Goal: Information Seeking & Learning: Learn about a topic

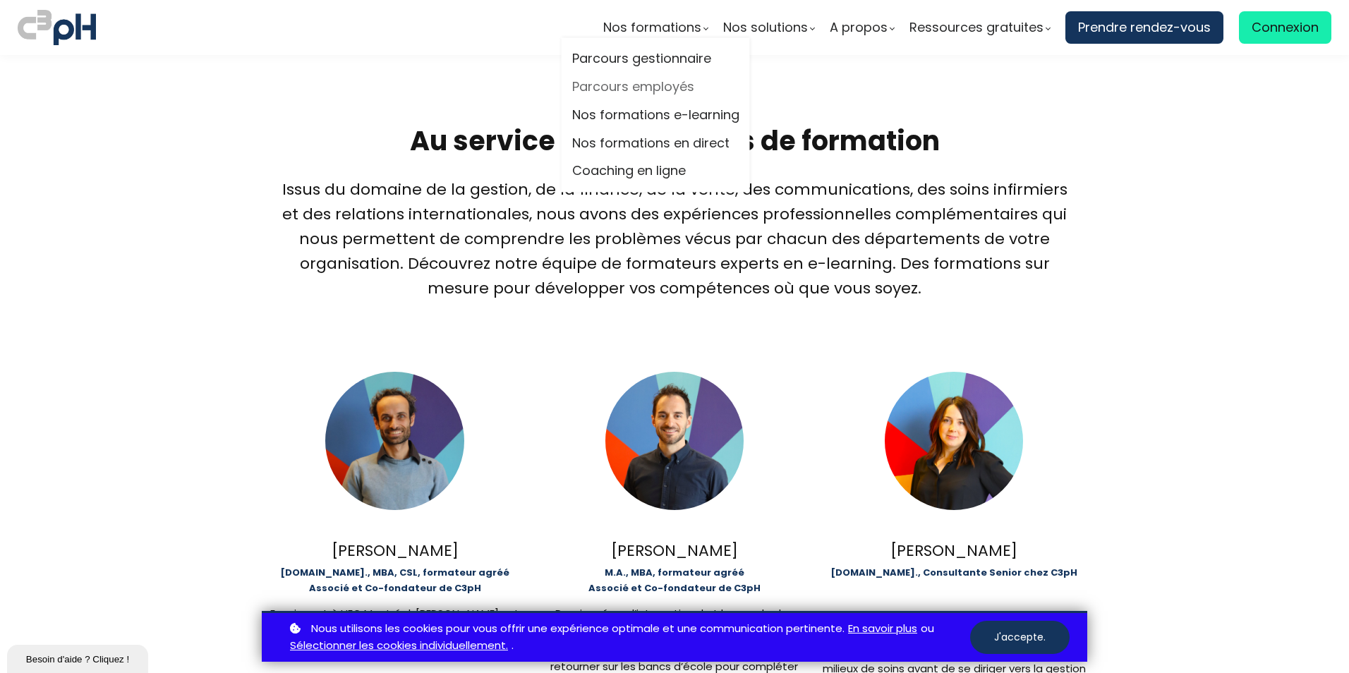
click at [634, 83] on link "Parcours employés" at bounding box center [655, 87] width 167 height 21
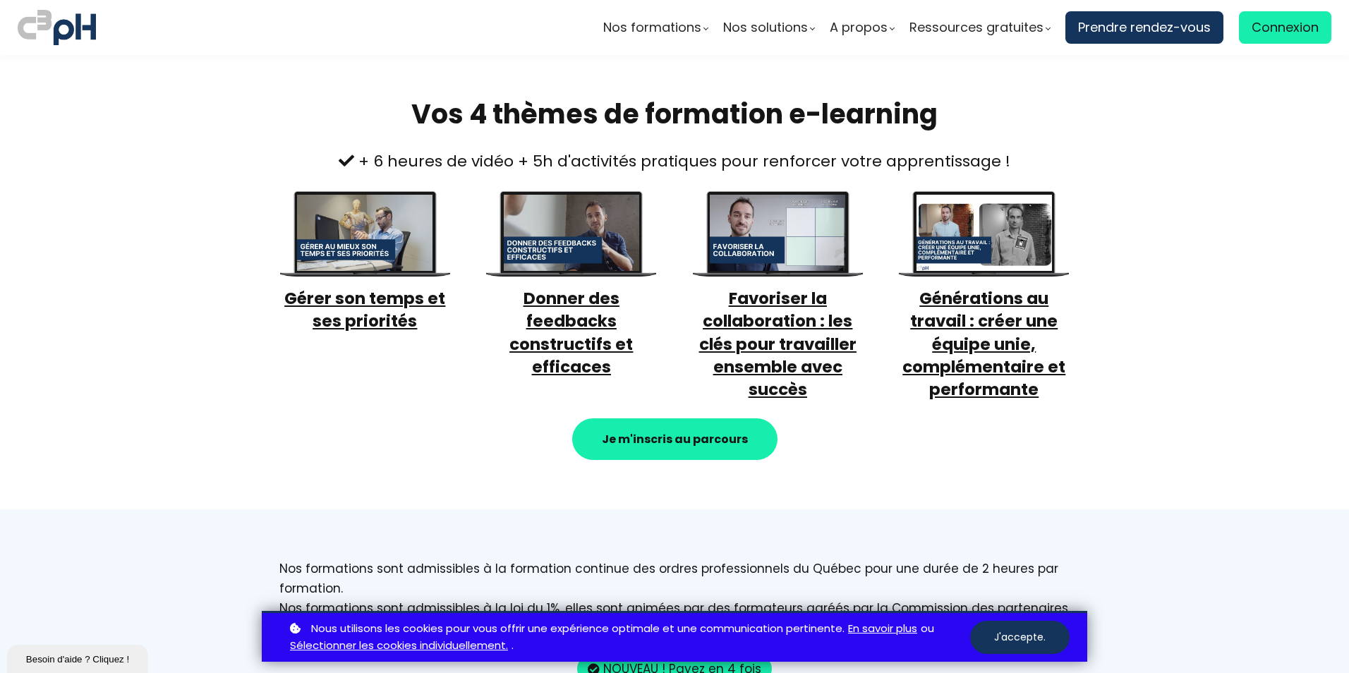
scroll to position [494, 0]
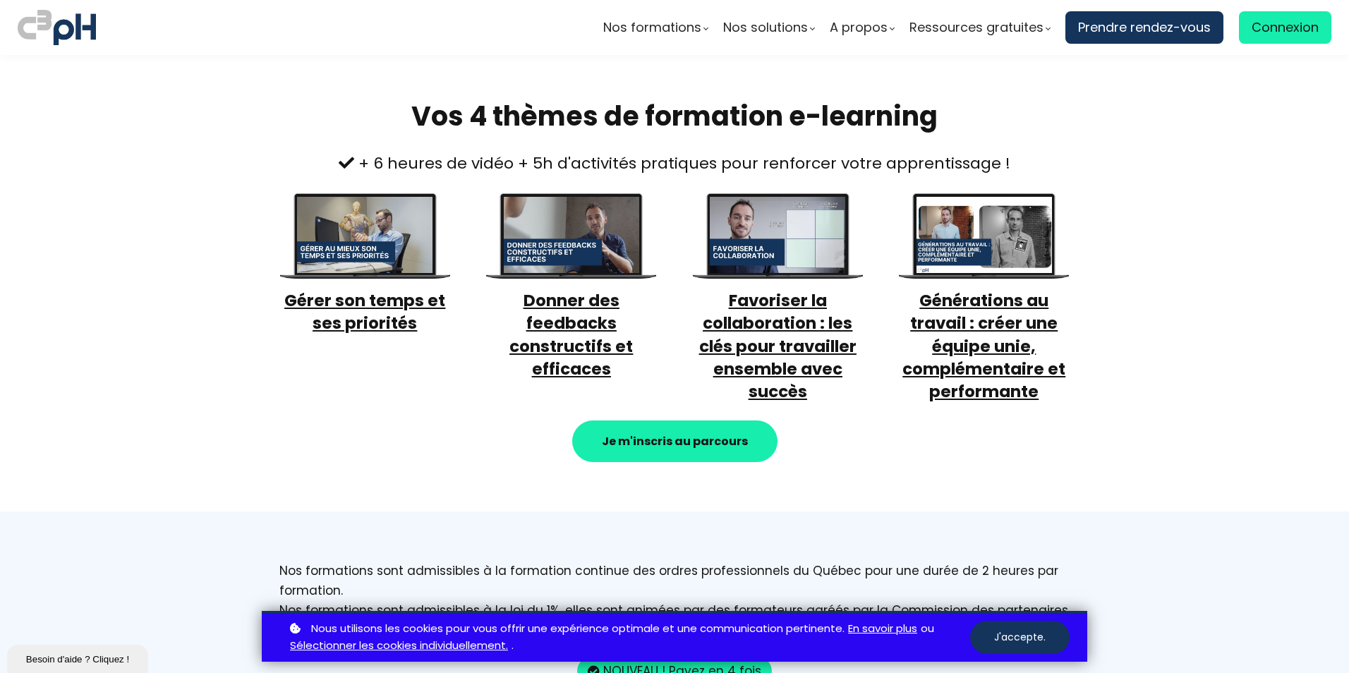
click at [767, 312] on span "Favoriser la collaboration : les clés pour travailler ensemble avec succès" at bounding box center [777, 346] width 157 height 114
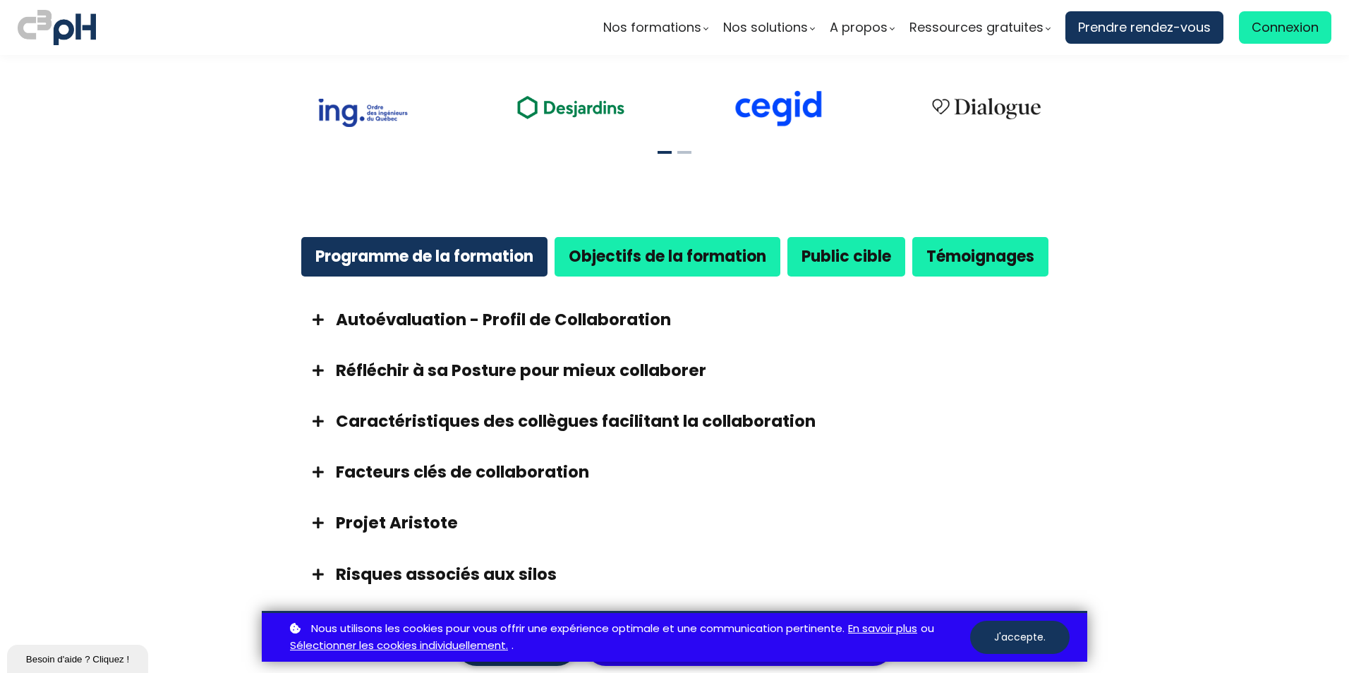
scroll to position [705, 0]
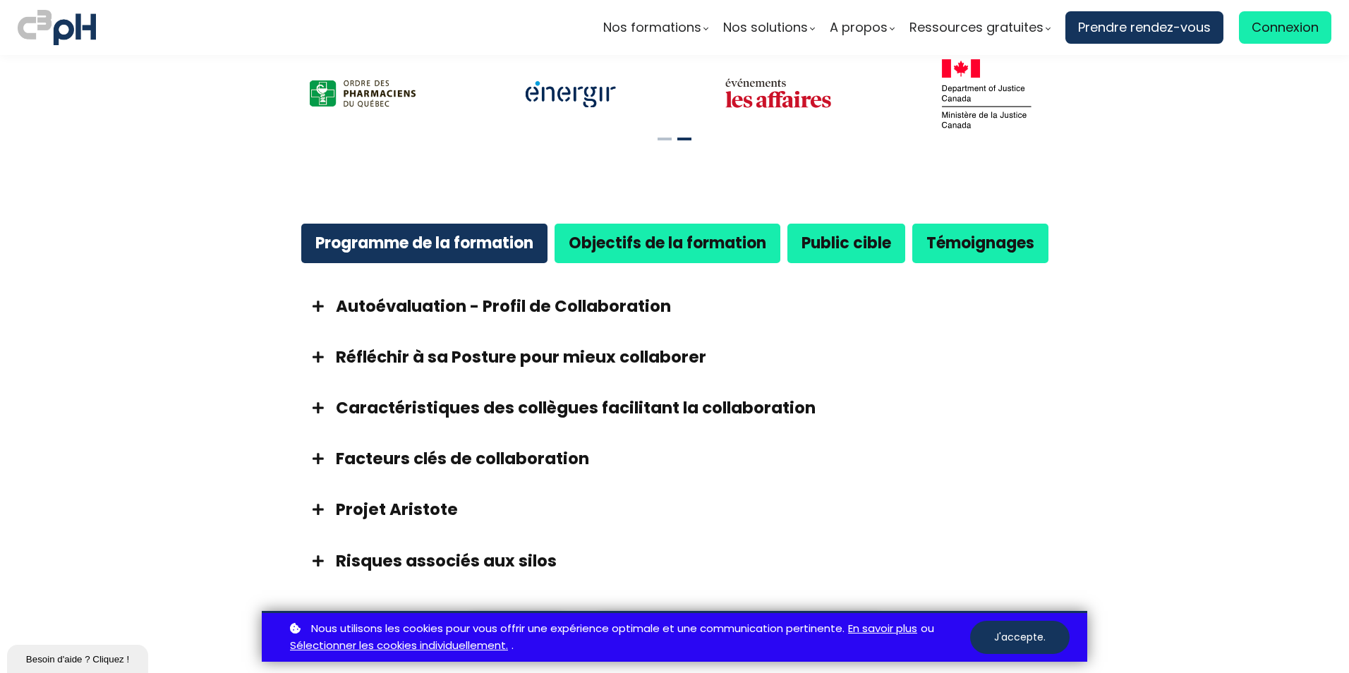
click at [320, 304] on span at bounding box center [317, 306] width 35 height 13
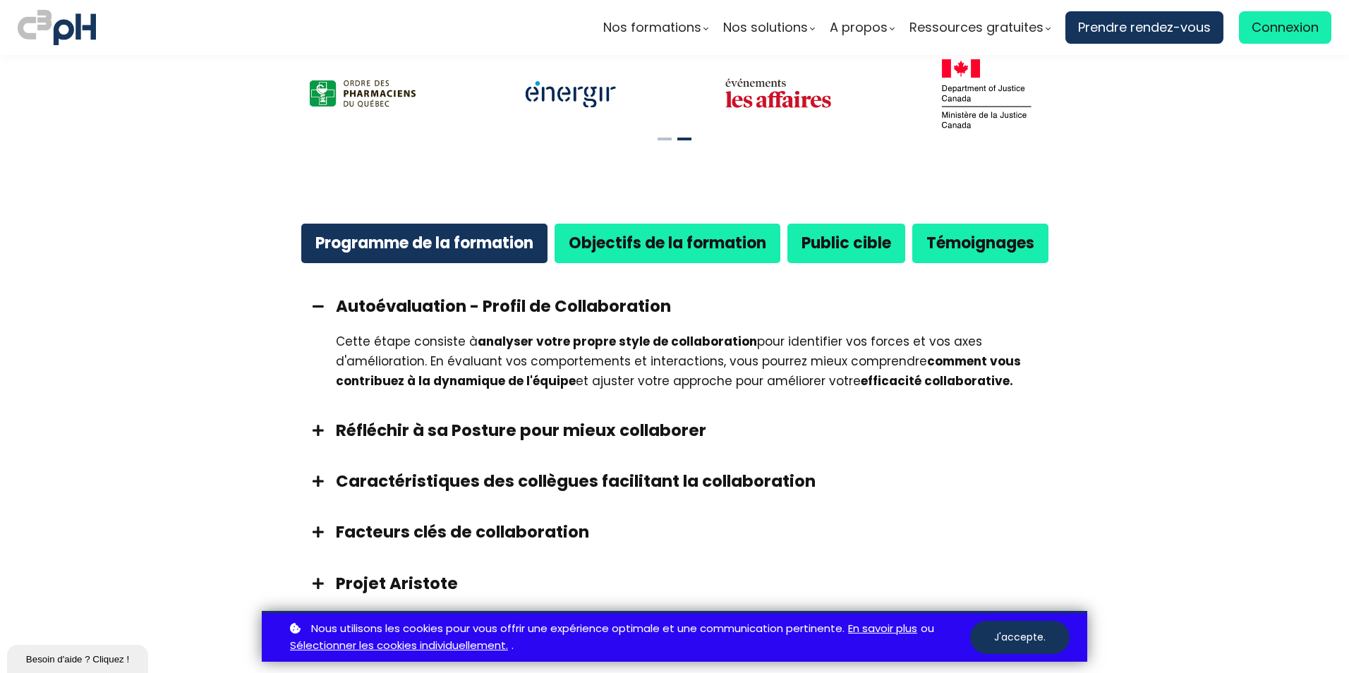
click at [320, 304] on span at bounding box center [317, 306] width 35 height 13
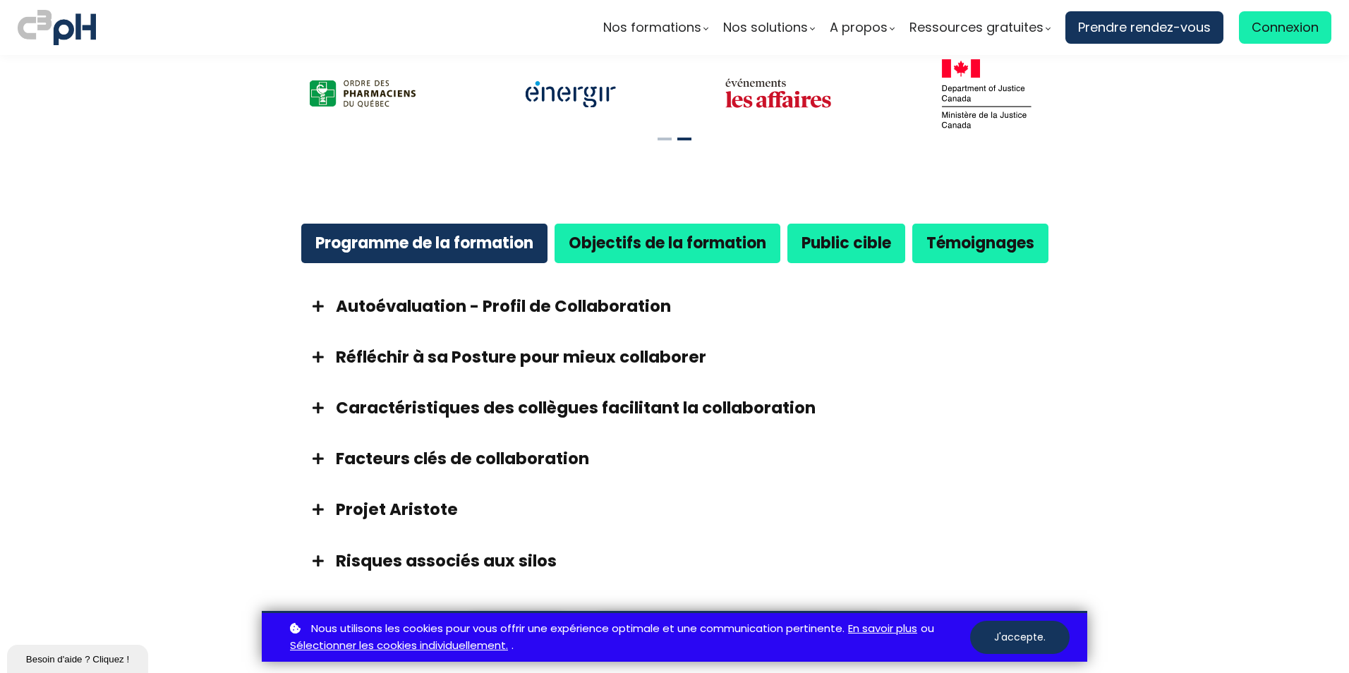
click at [317, 355] on span at bounding box center [317, 357] width 35 height 13
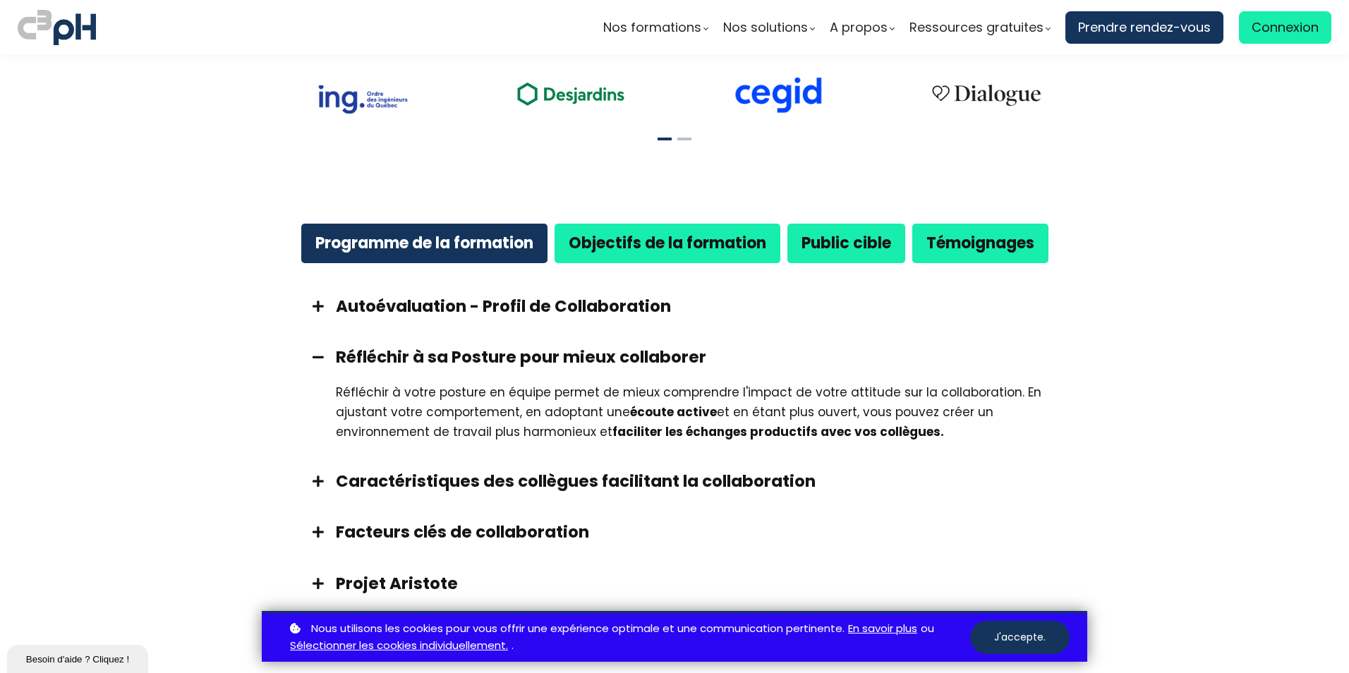
click at [317, 355] on span at bounding box center [317, 357] width 35 height 13
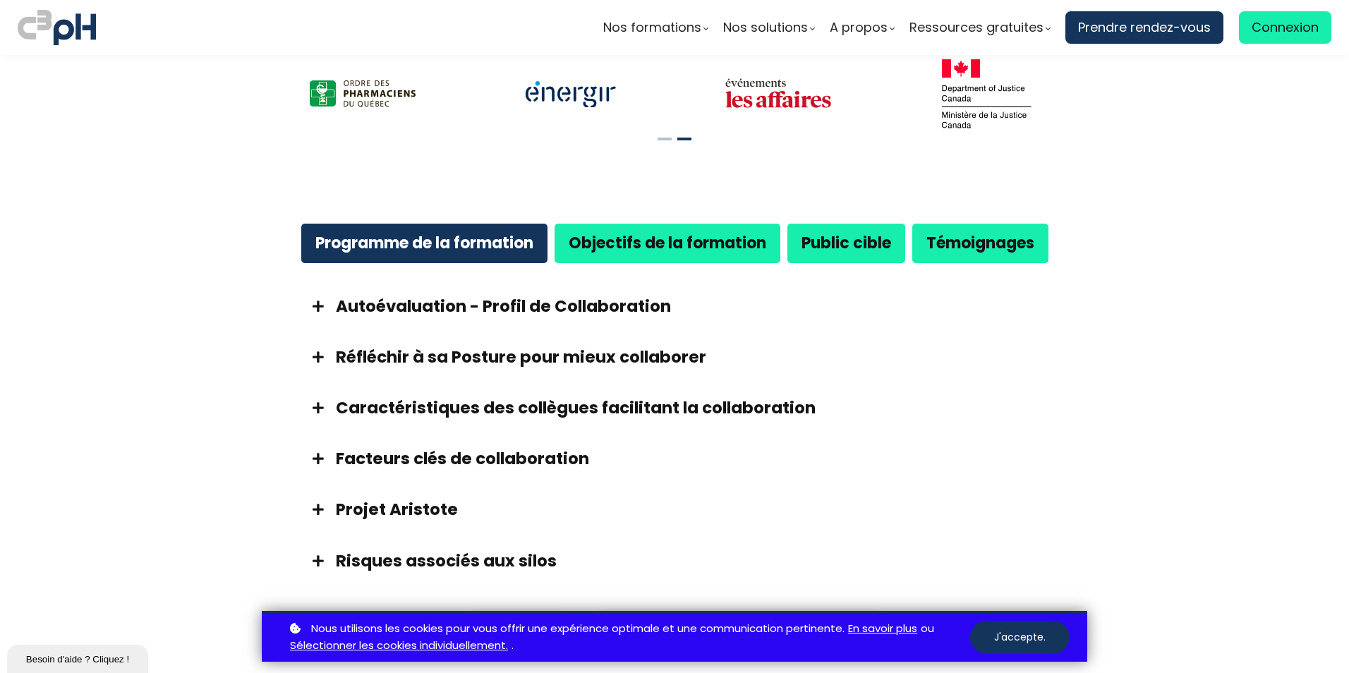
click at [315, 405] on span at bounding box center [317, 407] width 35 height 13
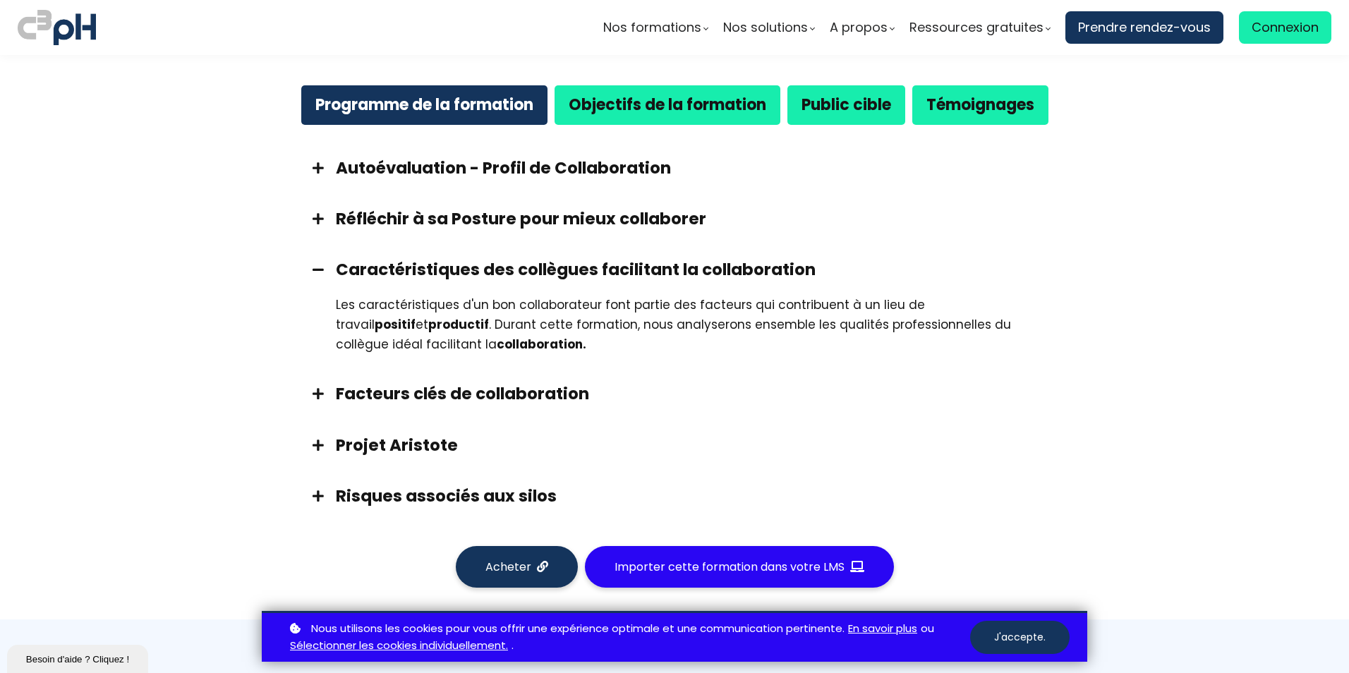
scroll to position [846, 0]
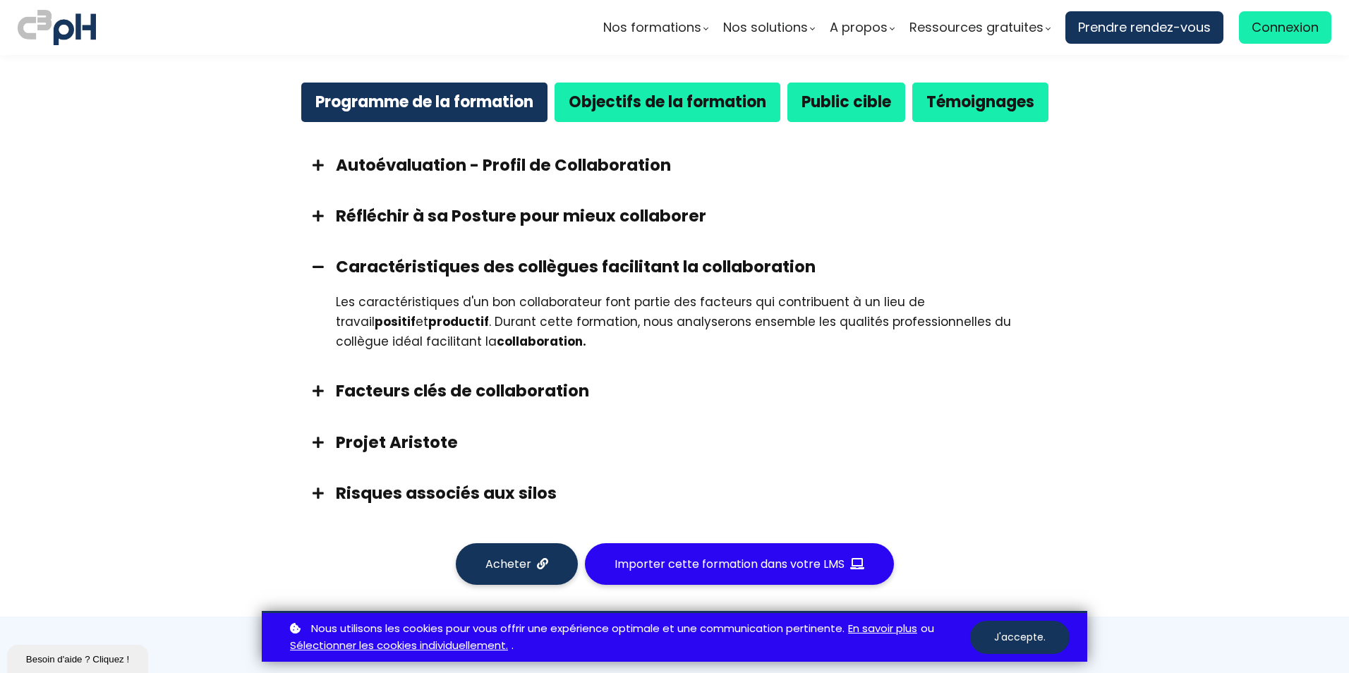
click at [315, 405] on div "Facteurs clés de collaboration" at bounding box center [674, 390] width 776 height 51
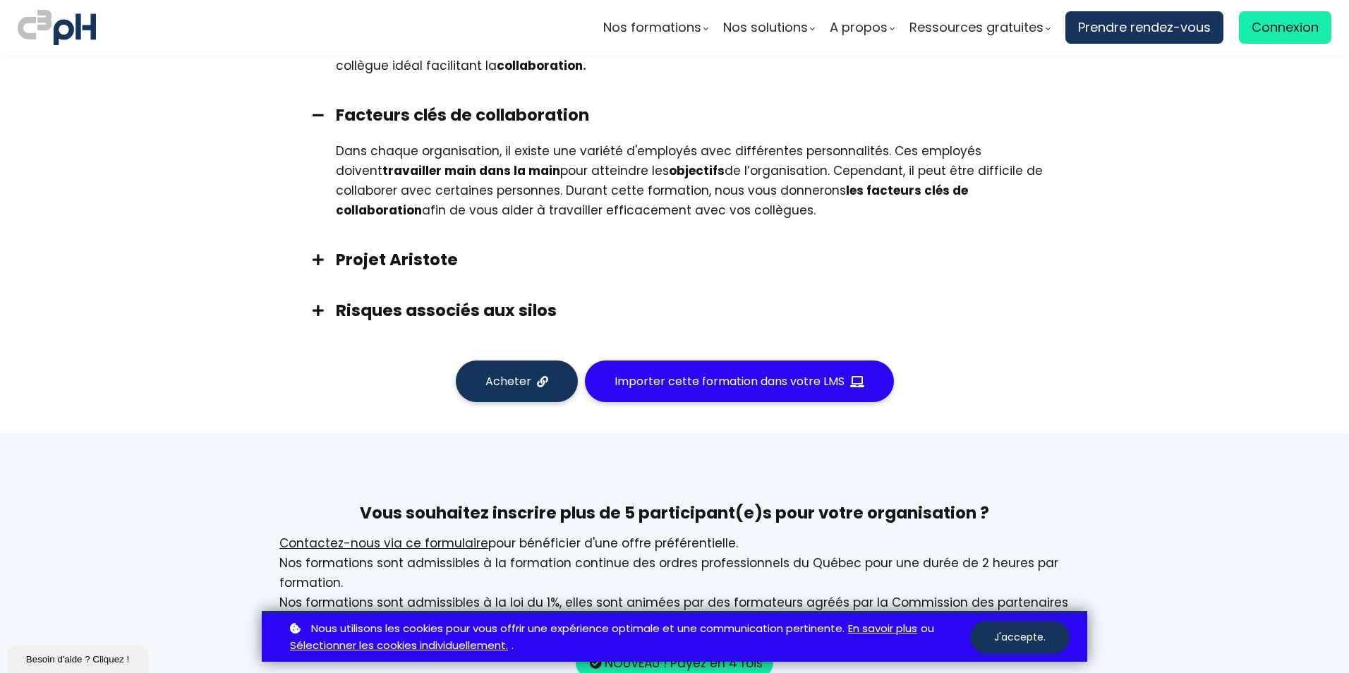
scroll to position [1129, 0]
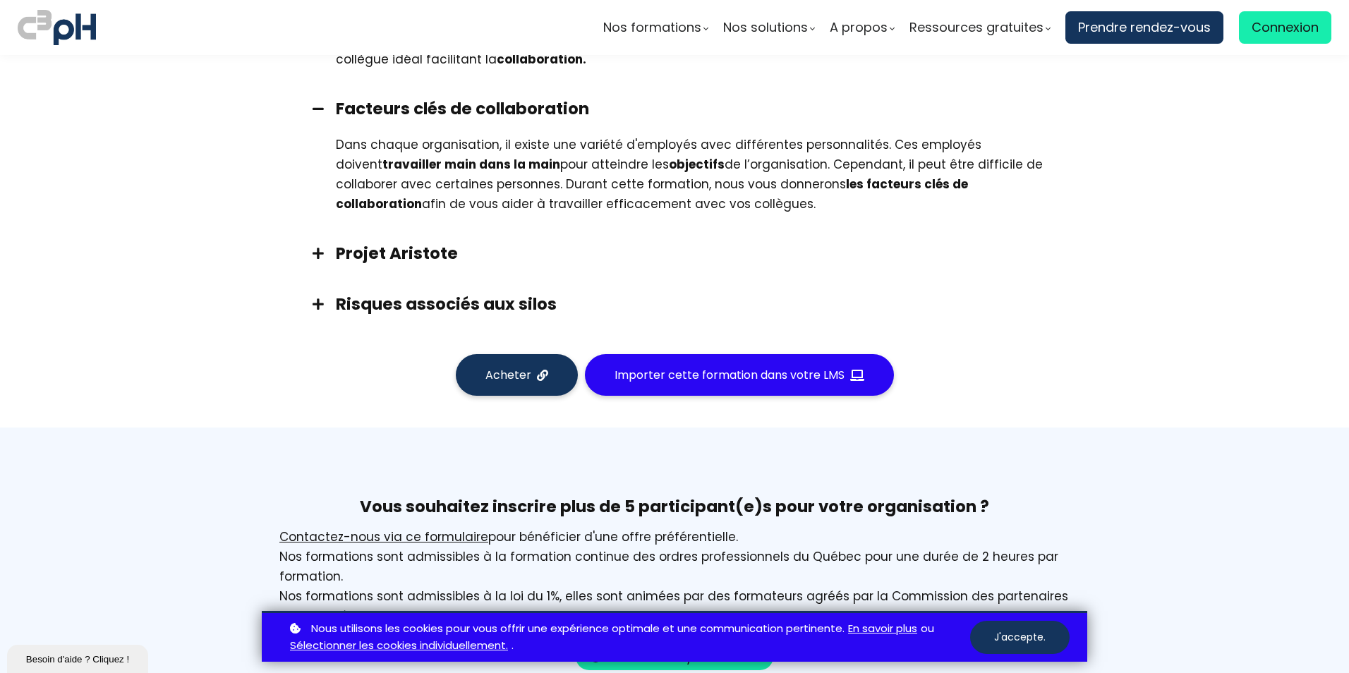
click at [322, 248] on span at bounding box center [317, 253] width 35 height 13
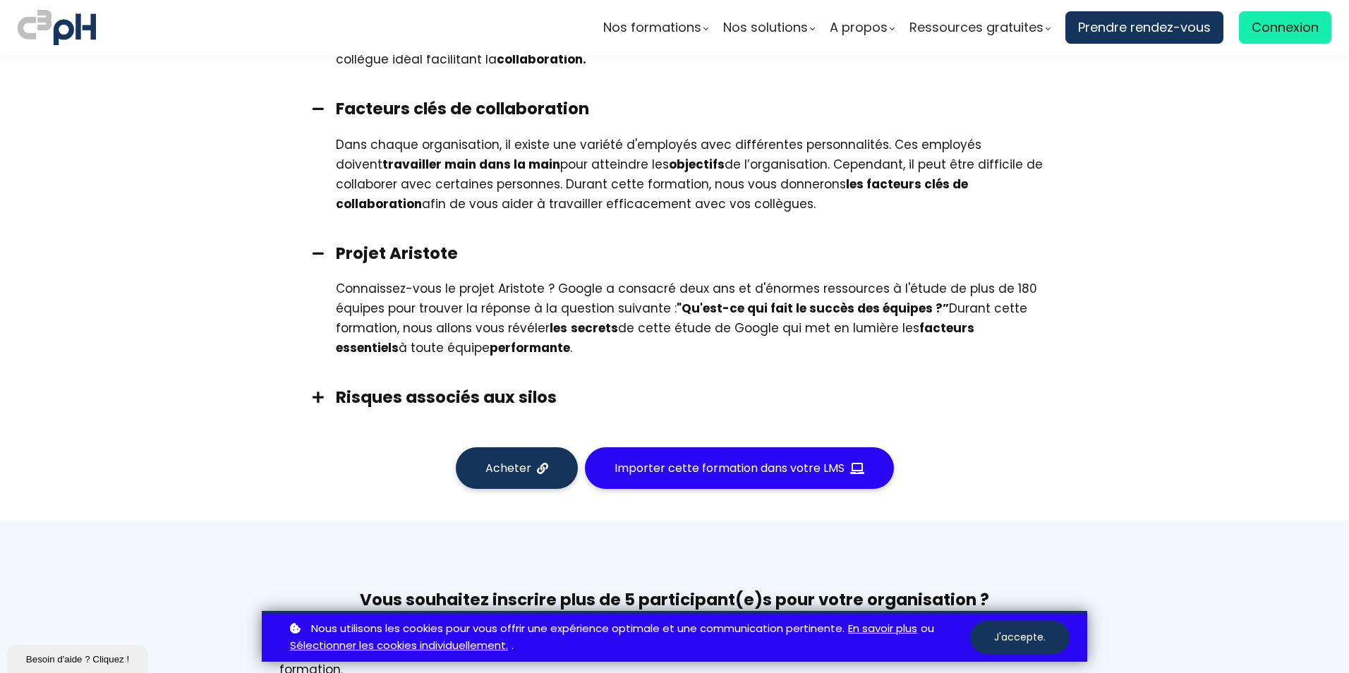
click at [315, 397] on span at bounding box center [317, 397] width 35 height 13
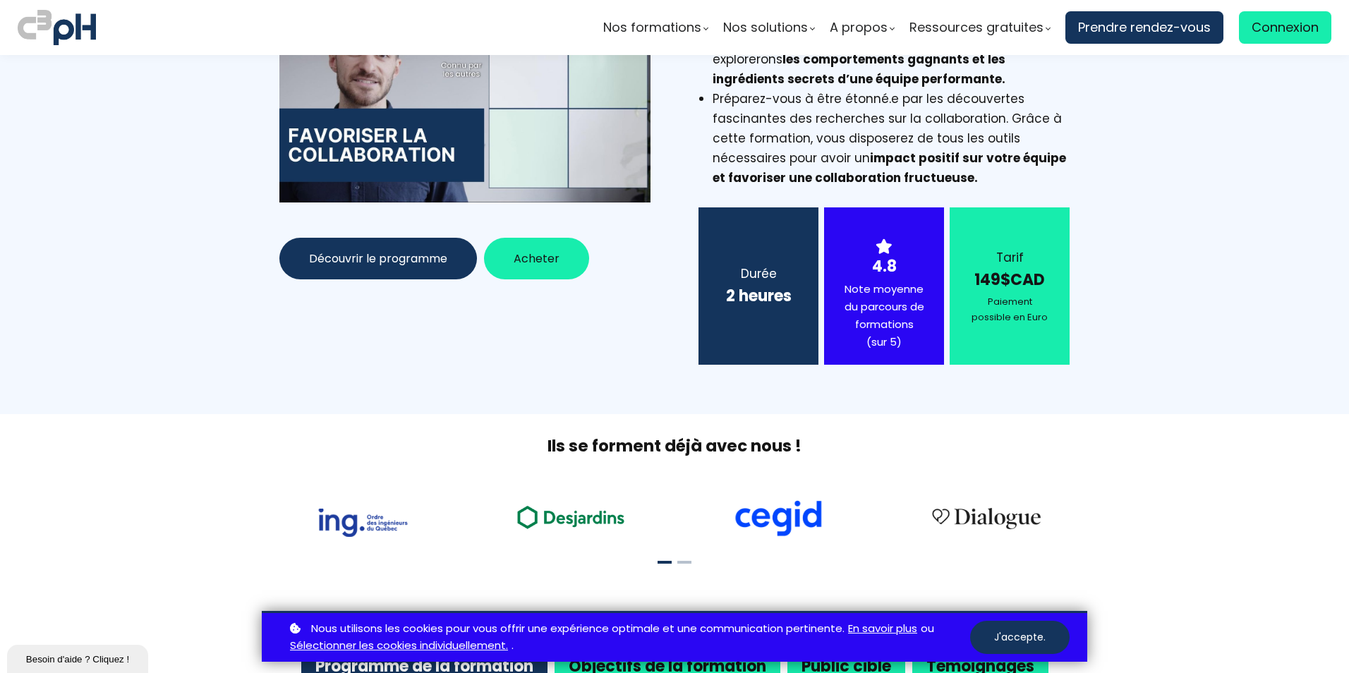
scroll to position [0, 0]
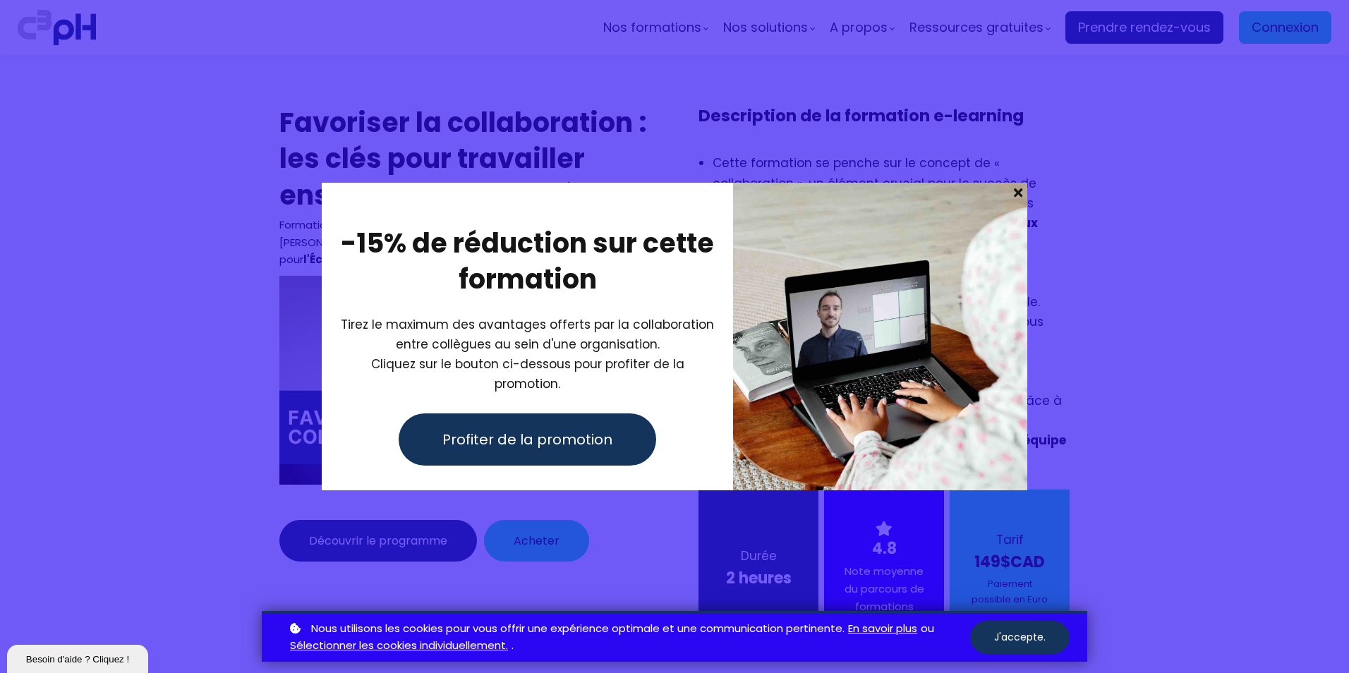
click at [1020, 202] on span at bounding box center [1018, 193] width 18 height 20
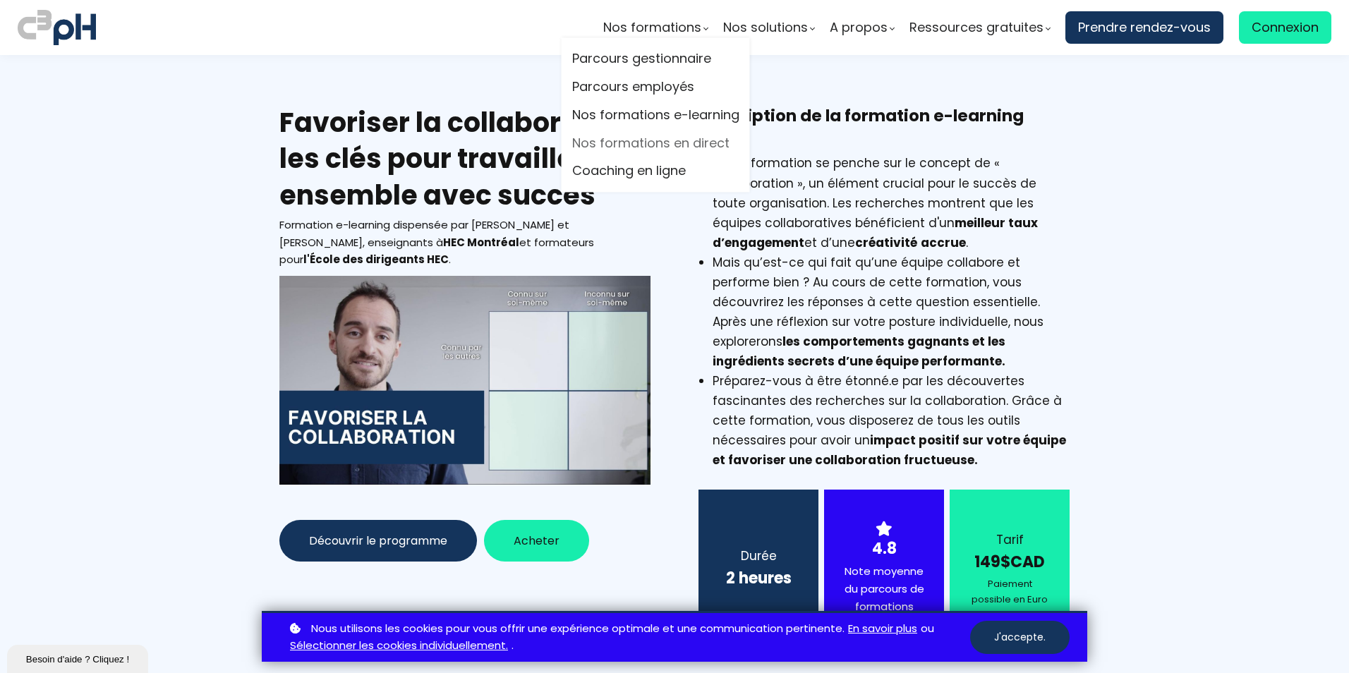
click at [621, 143] on link "Nos formations en direct" at bounding box center [655, 143] width 167 height 21
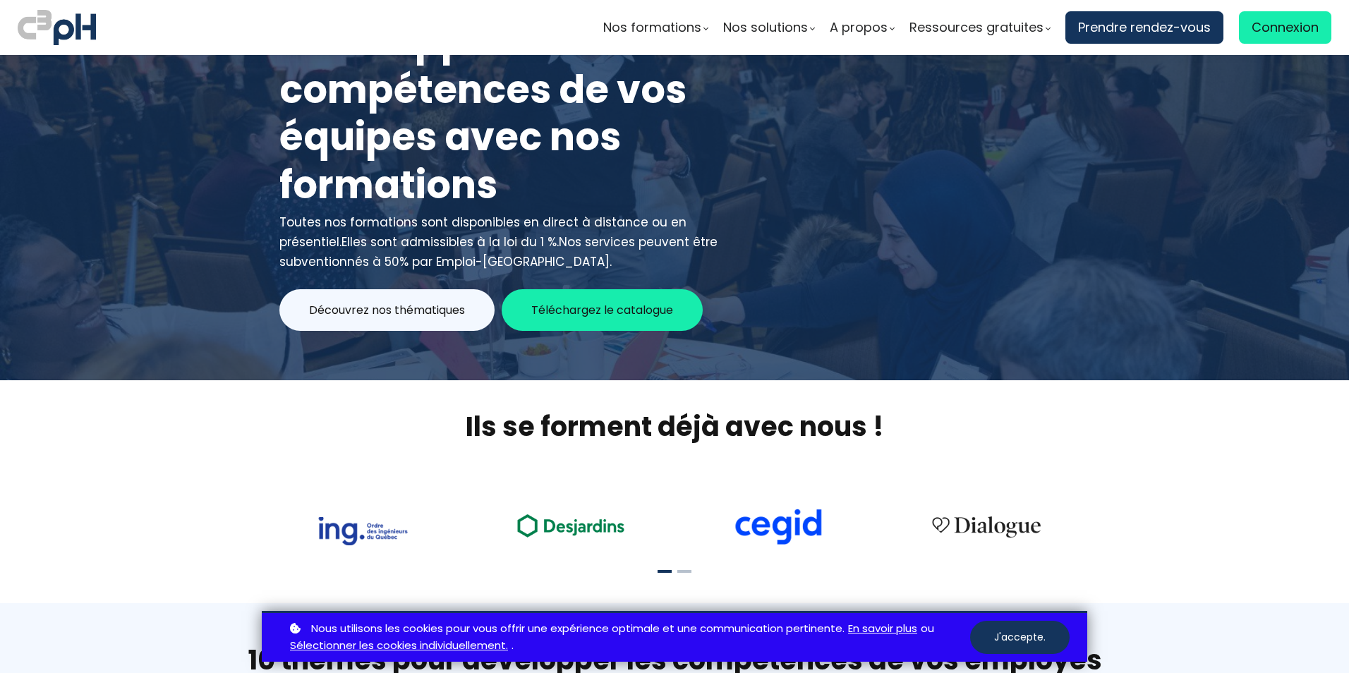
scroll to position [71, 0]
